Goal: Find specific page/section

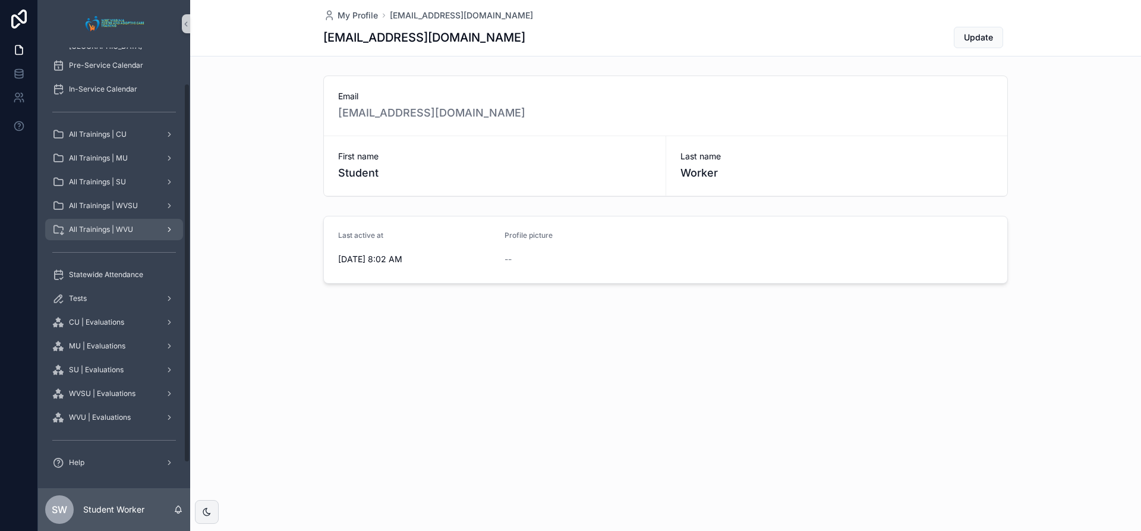
scroll to position [71, 0]
click at [159, 281] on div "Statewide Attendance" at bounding box center [114, 273] width 124 height 19
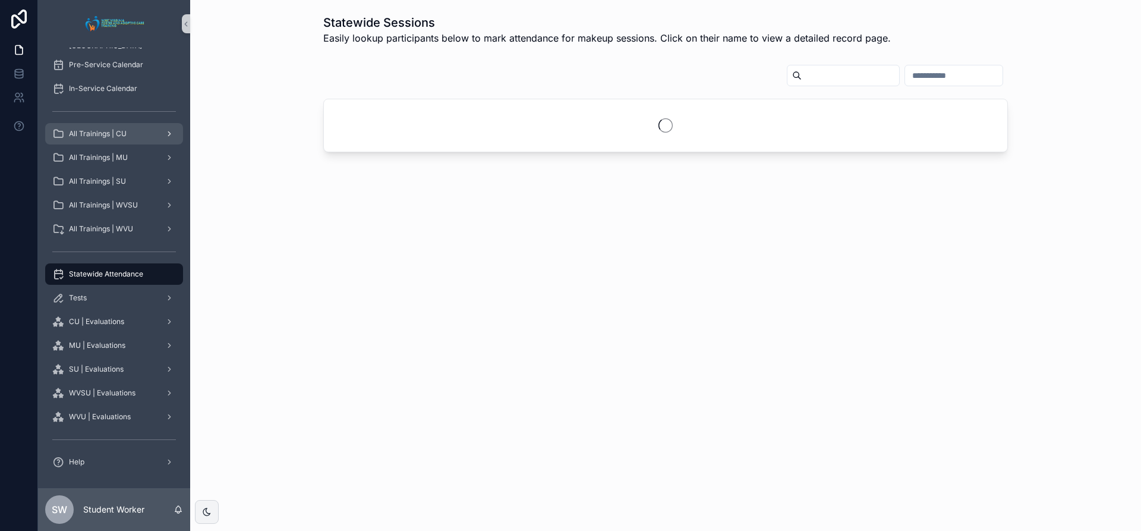
click at [120, 136] on span "All Trainings | CU" at bounding box center [98, 134] width 58 height 10
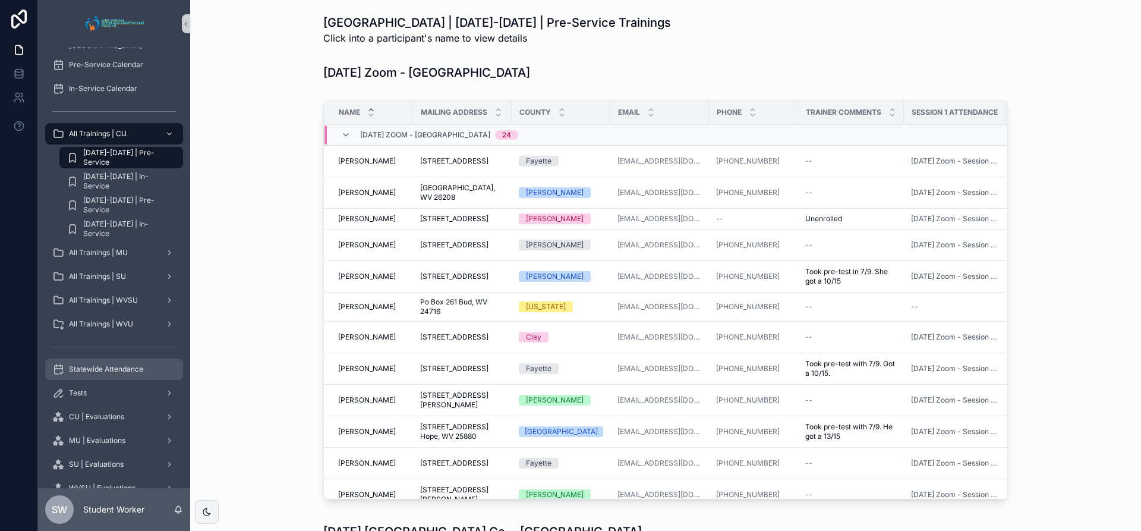
click at [121, 366] on span "Statewide Attendance" at bounding box center [106, 369] width 74 height 10
